Goal: Information Seeking & Learning: Check status

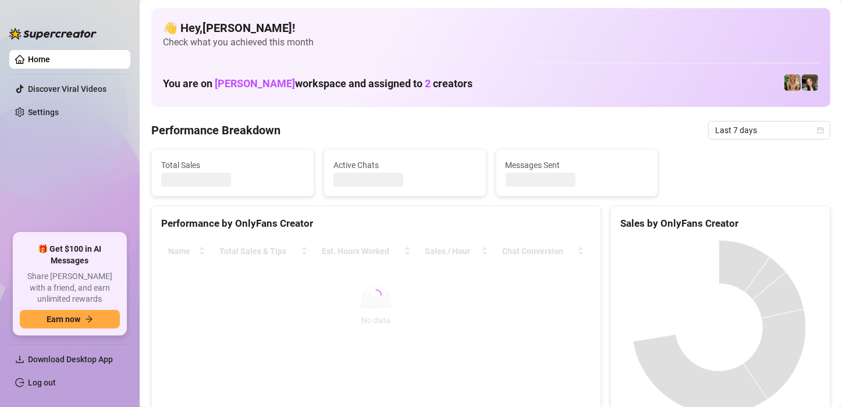
click at [597, 298] on div "Performance by OnlyFans Creator Name Total Sales & Tips Est. Hours Worked Sales…" at bounding box center [376, 315] width 459 height 219
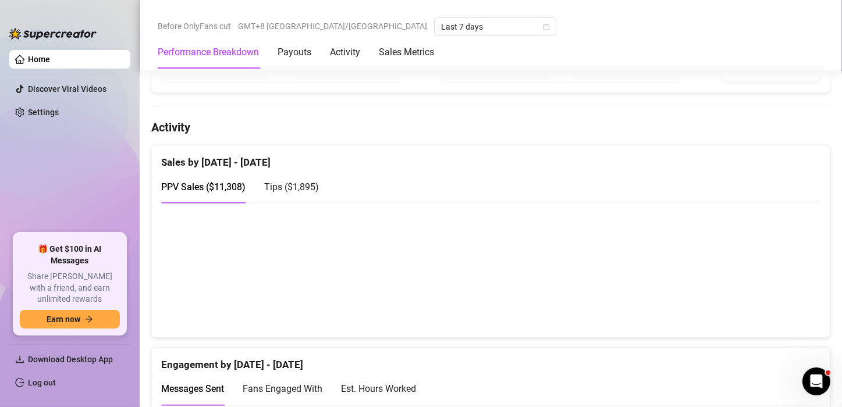
click at [298, 192] on div "Tips ( $1,895 )" at bounding box center [291, 186] width 55 height 33
click at [200, 190] on div "PPV Sales ( $11,308 )" at bounding box center [203, 187] width 84 height 15
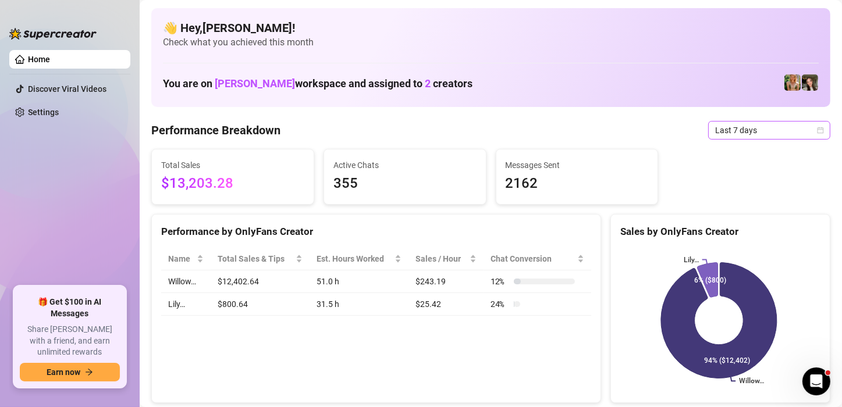
click at [817, 130] on icon "calendar" at bounding box center [820, 130] width 7 height 7
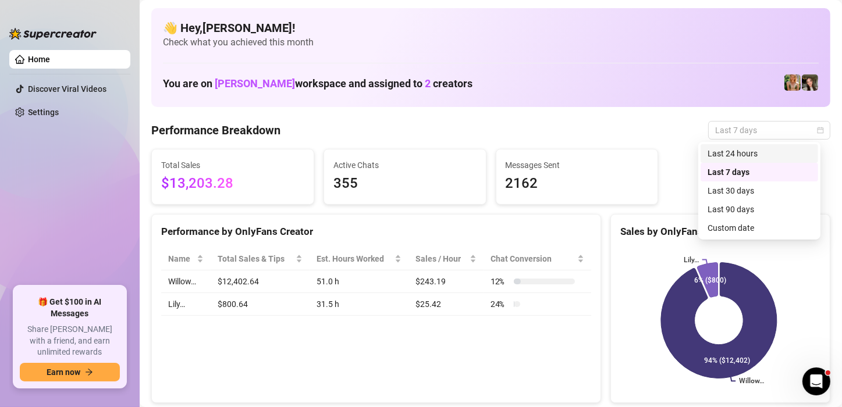
click at [748, 155] on div "Last 24 hours" at bounding box center [759, 153] width 104 height 13
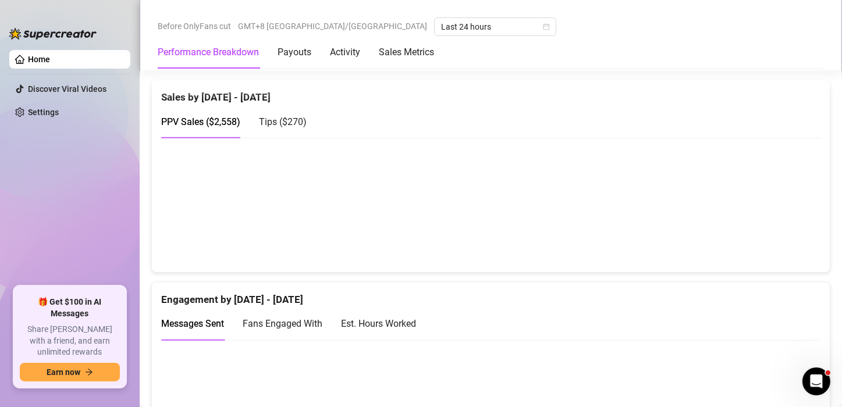
scroll to position [589, 0]
click at [281, 118] on span "Tips ( $270 )" at bounding box center [283, 121] width 48 height 11
click at [216, 126] on div "PPV Sales ( $2,558 )" at bounding box center [200, 121] width 79 height 15
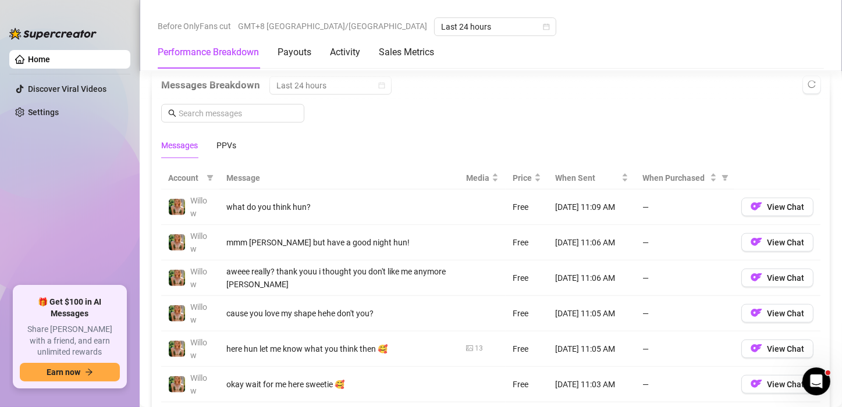
scroll to position [938, 0]
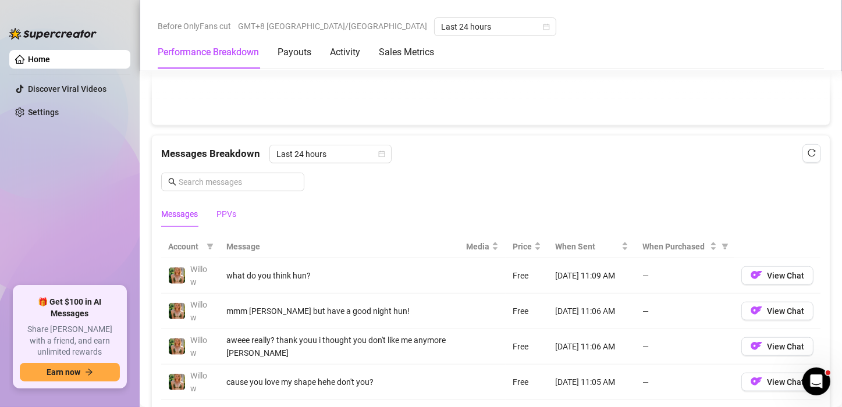
click at [218, 208] on div "PPVs" at bounding box center [226, 214] width 20 height 13
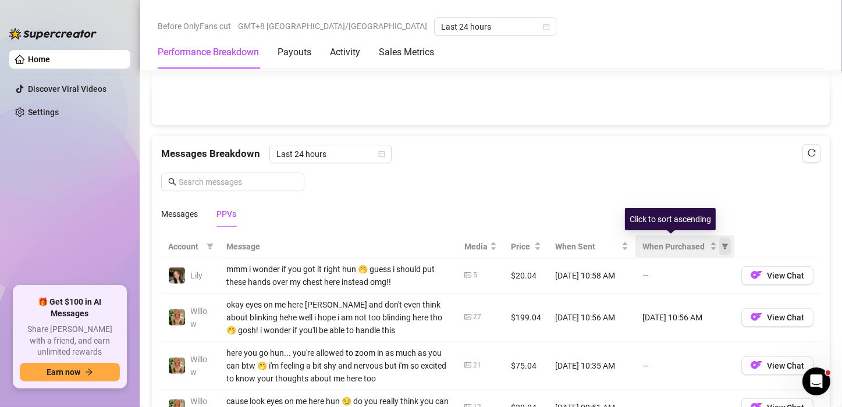
click at [721, 245] on icon "filter" at bounding box center [724, 246] width 7 height 7
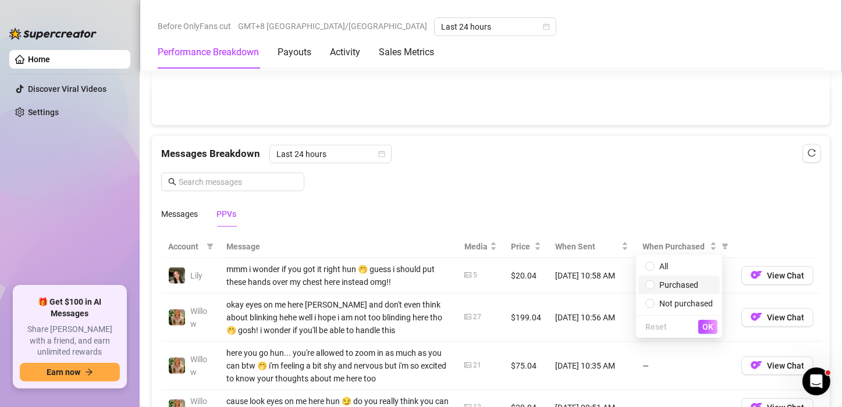
click at [688, 287] on span "Purchased" at bounding box center [678, 284] width 39 height 9
radio input "true"
click at [712, 330] on span "OK" at bounding box center [707, 326] width 11 height 9
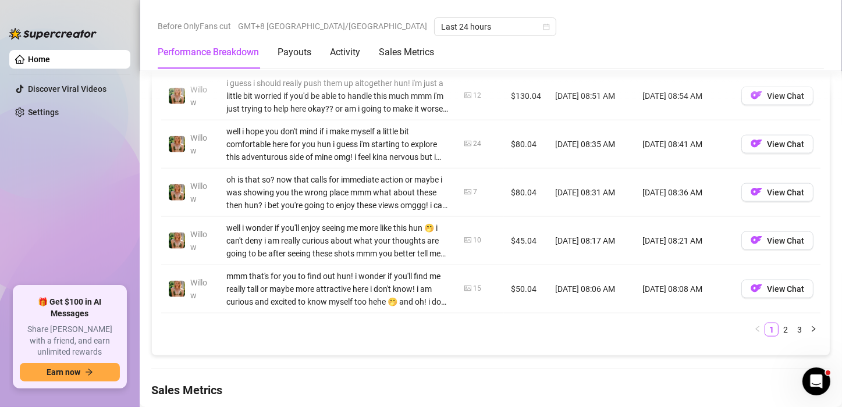
scroll to position [1345, 0]
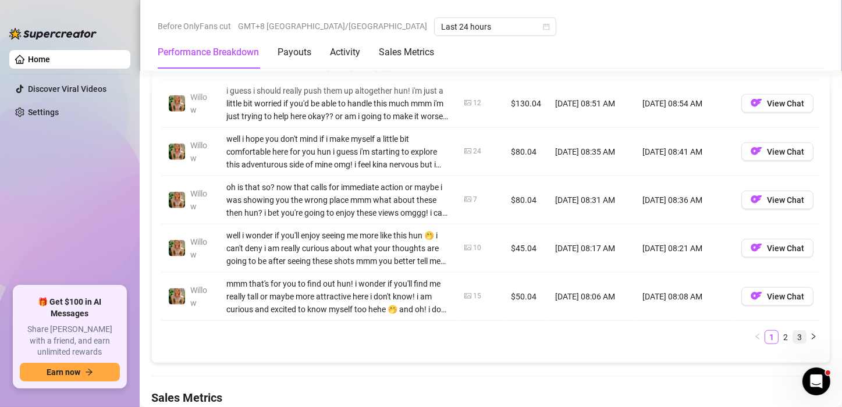
click at [793, 334] on link "3" at bounding box center [799, 337] width 13 height 13
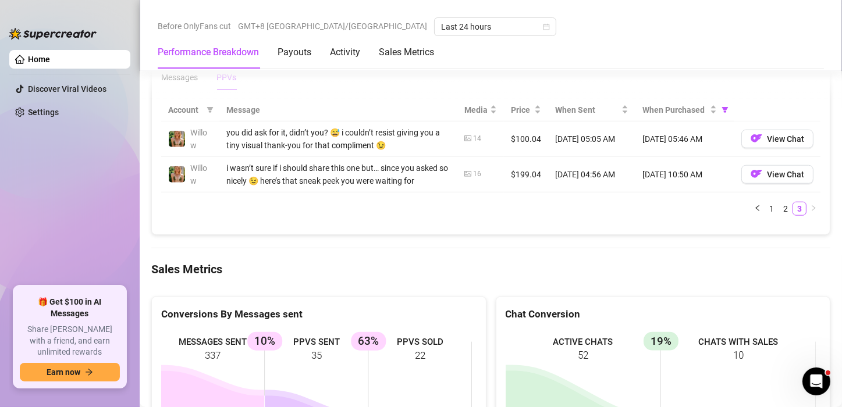
scroll to position [1054, 0]
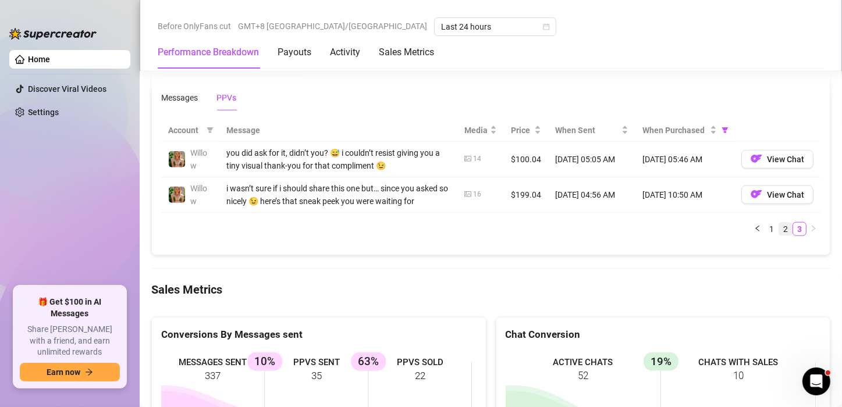
click at [779, 231] on link "2" at bounding box center [785, 229] width 13 height 13
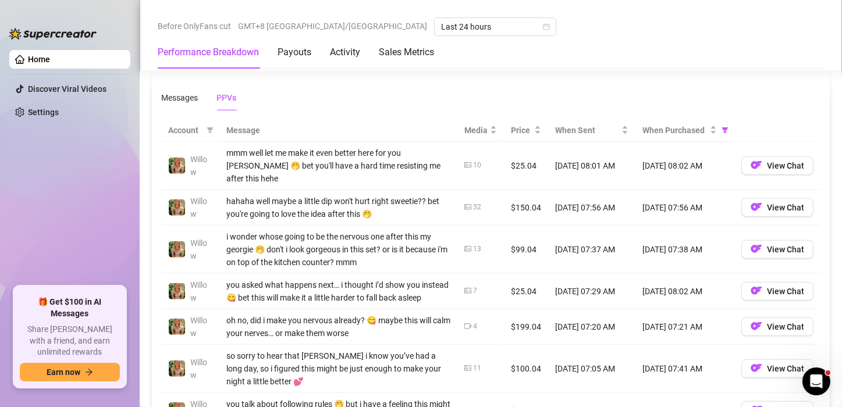
scroll to position [1229, 0]
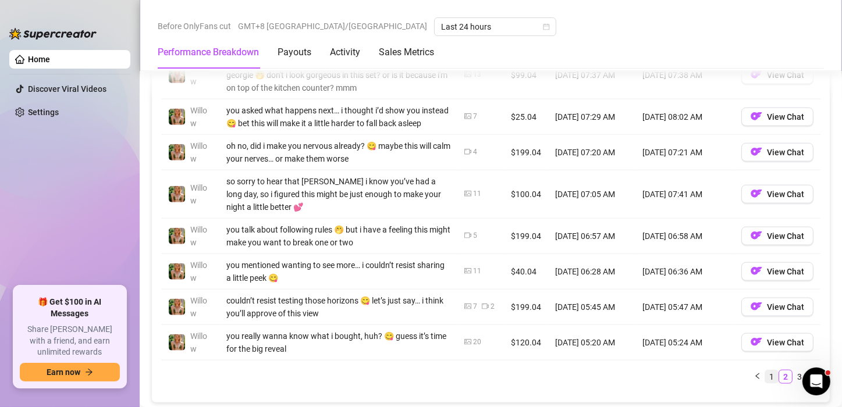
click at [765, 373] on link "1" at bounding box center [771, 376] width 13 height 13
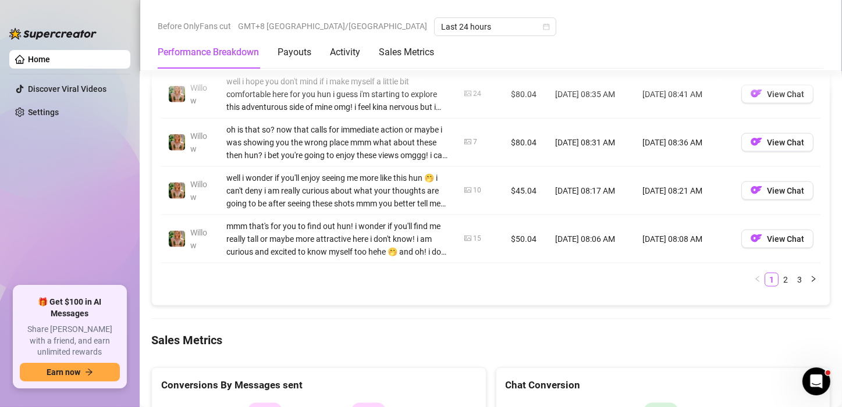
scroll to position [1403, 0]
click at [779, 280] on link "2" at bounding box center [785, 279] width 13 height 13
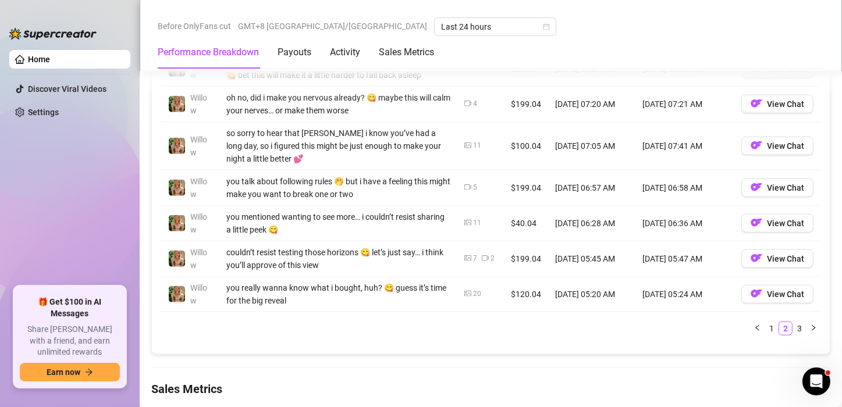
scroll to position [1345, 0]
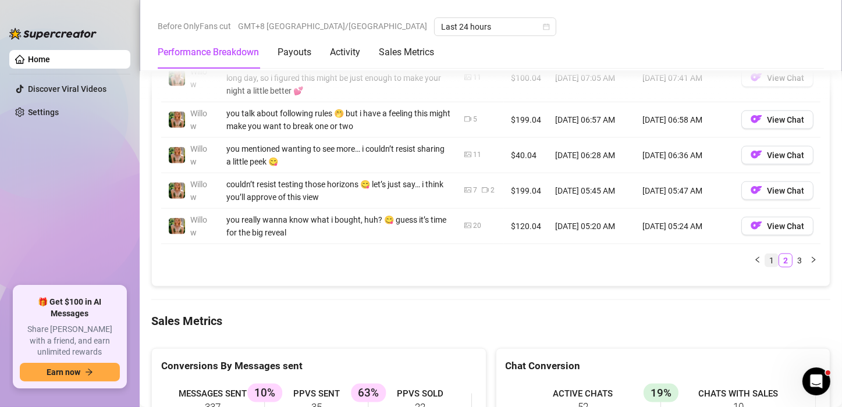
click at [765, 254] on link "1" at bounding box center [771, 260] width 13 height 13
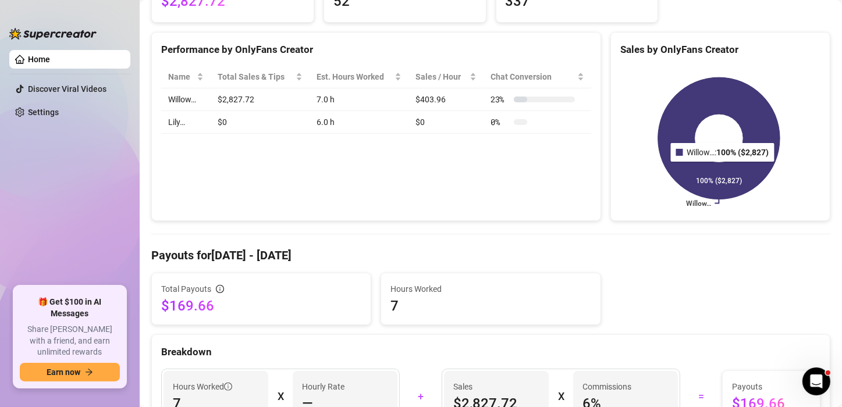
scroll to position [0, 0]
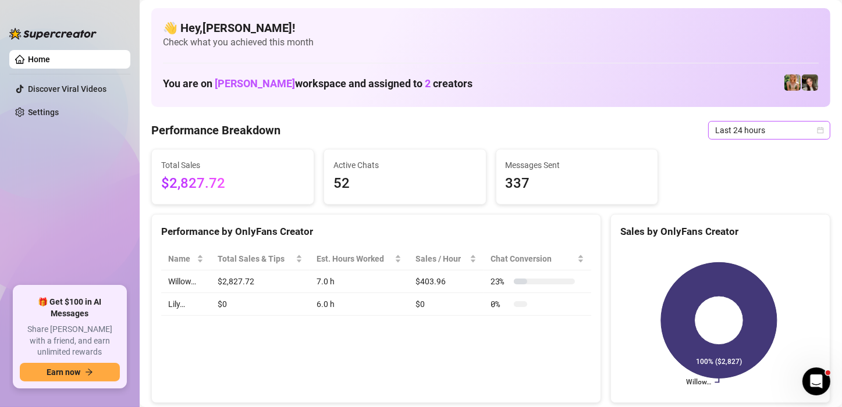
click at [811, 136] on span "Last 24 hours" at bounding box center [769, 130] width 108 height 17
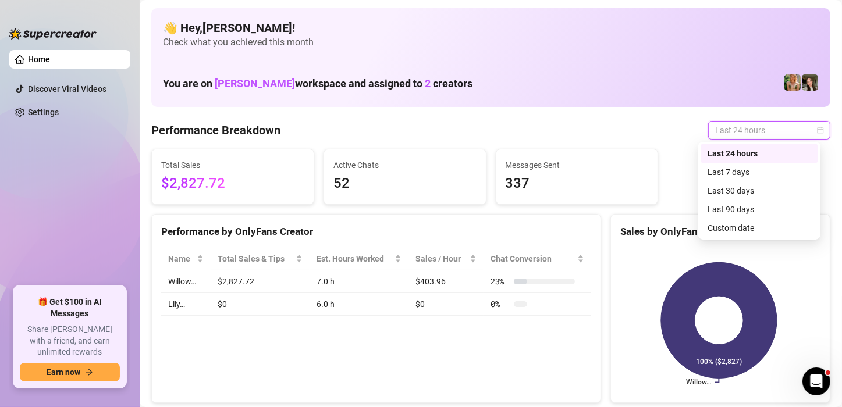
click at [752, 152] on div "Last 24 hours" at bounding box center [759, 153] width 104 height 13
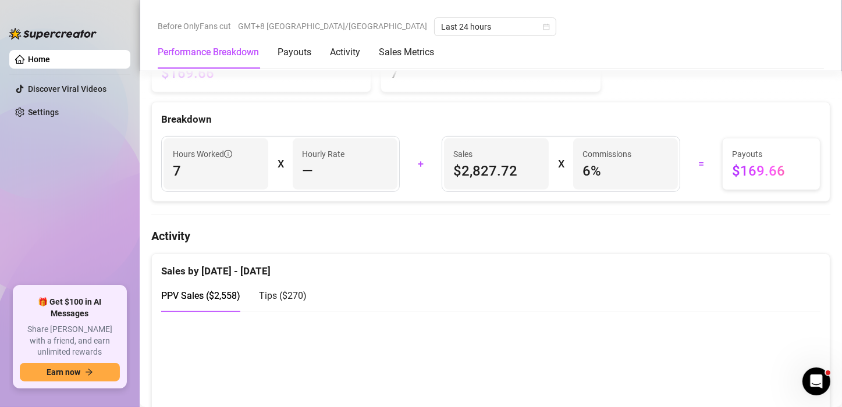
scroll to position [400, 0]
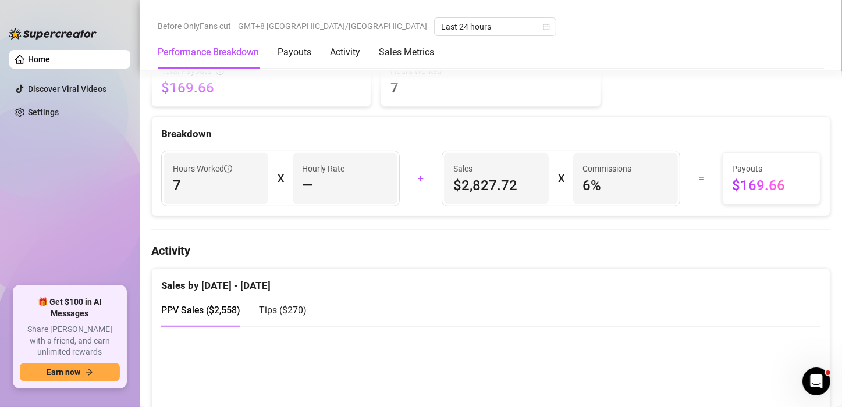
click at [683, 80] on div "Total Payouts $169.66 Hours Worked 7" at bounding box center [491, 81] width 688 height 52
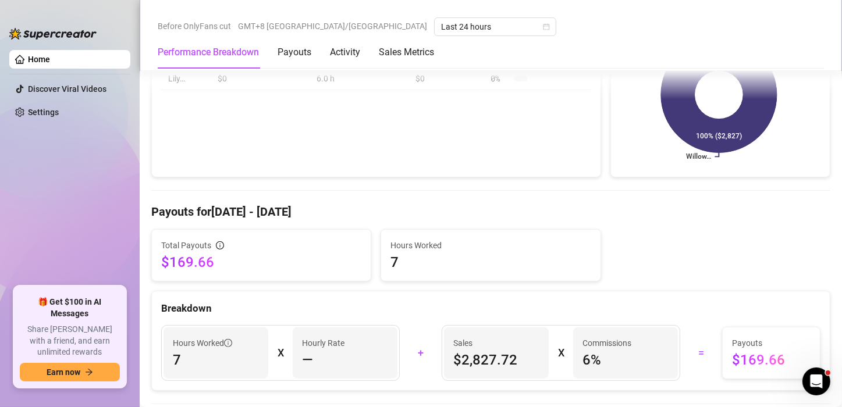
scroll to position [0, 0]
